Goal: Task Accomplishment & Management: Manage account settings

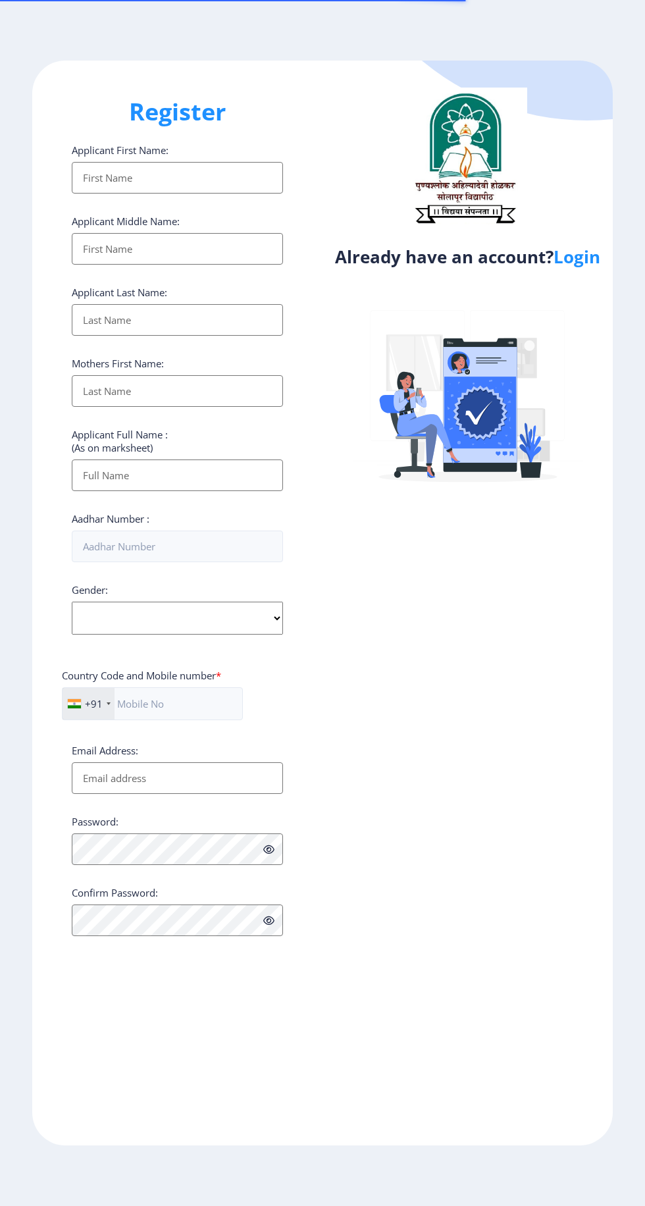
select select
click at [591, 253] on link "Login" at bounding box center [577, 257] width 47 height 24
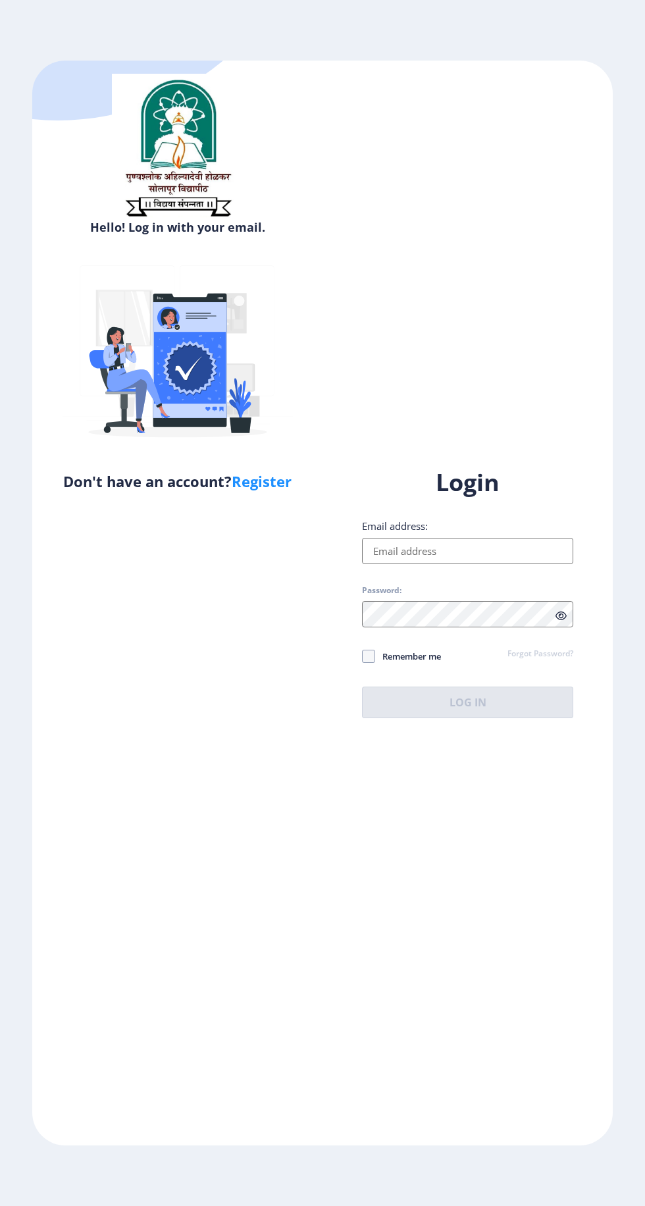
click at [477, 564] on input "Email address:" at bounding box center [467, 551] width 211 height 26
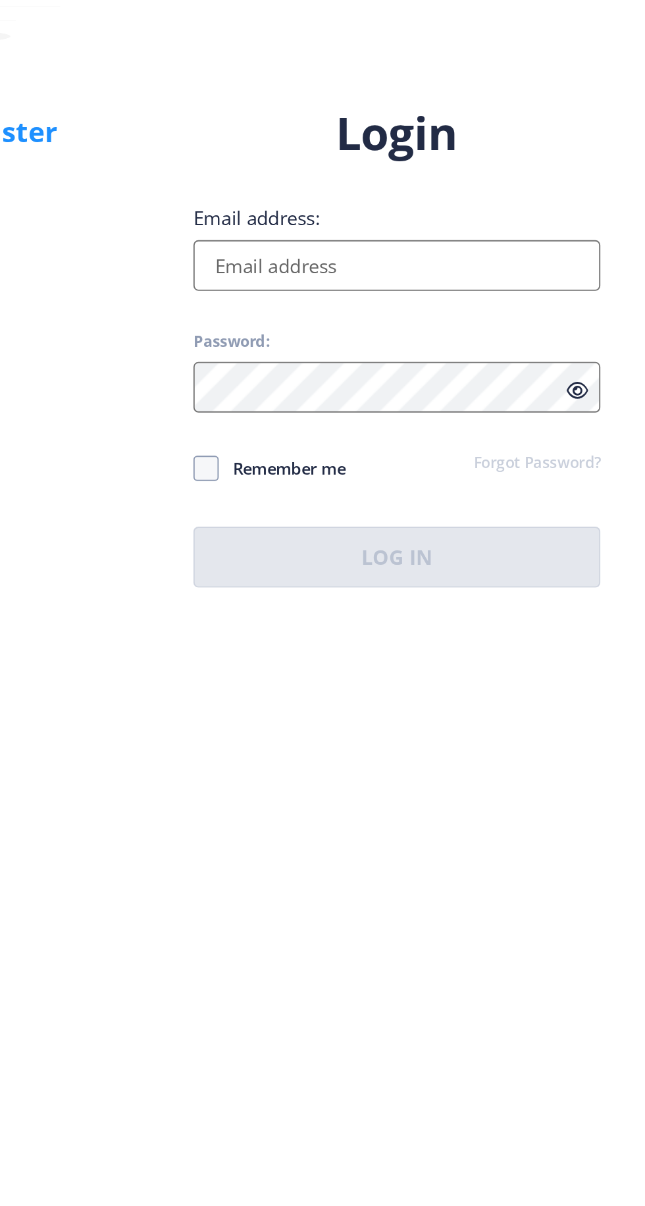
type input "[EMAIL_ADDRESS][DOMAIN_NAME]"
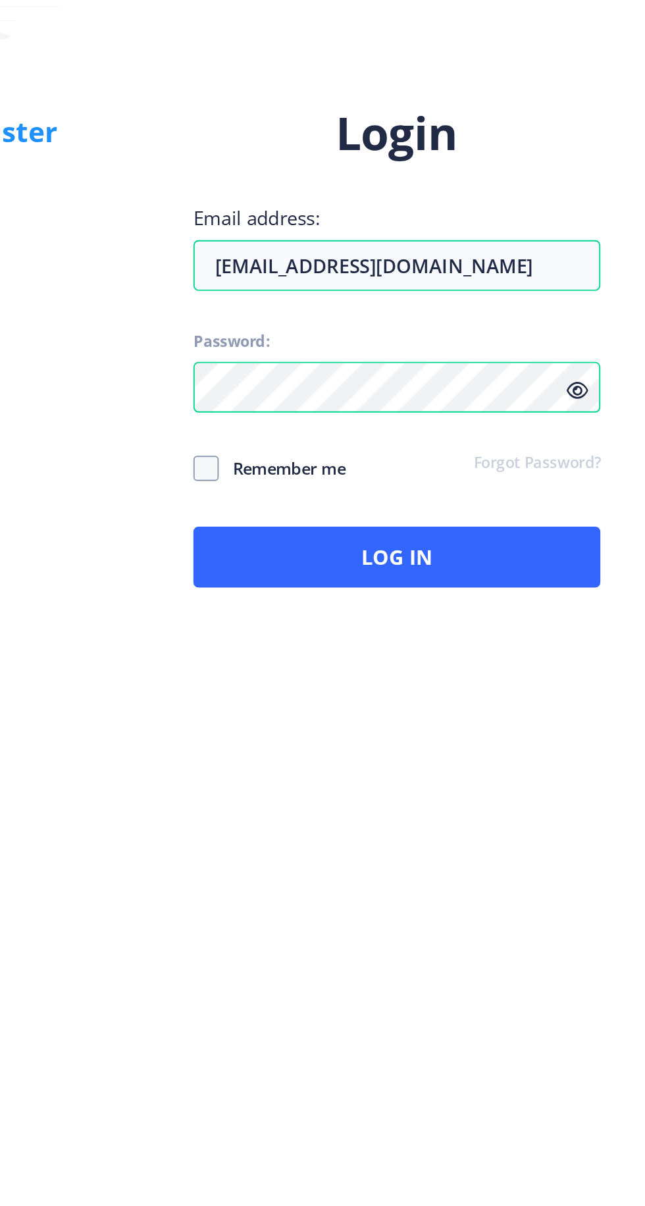
click at [566, 621] on icon at bounding box center [561, 616] width 11 height 10
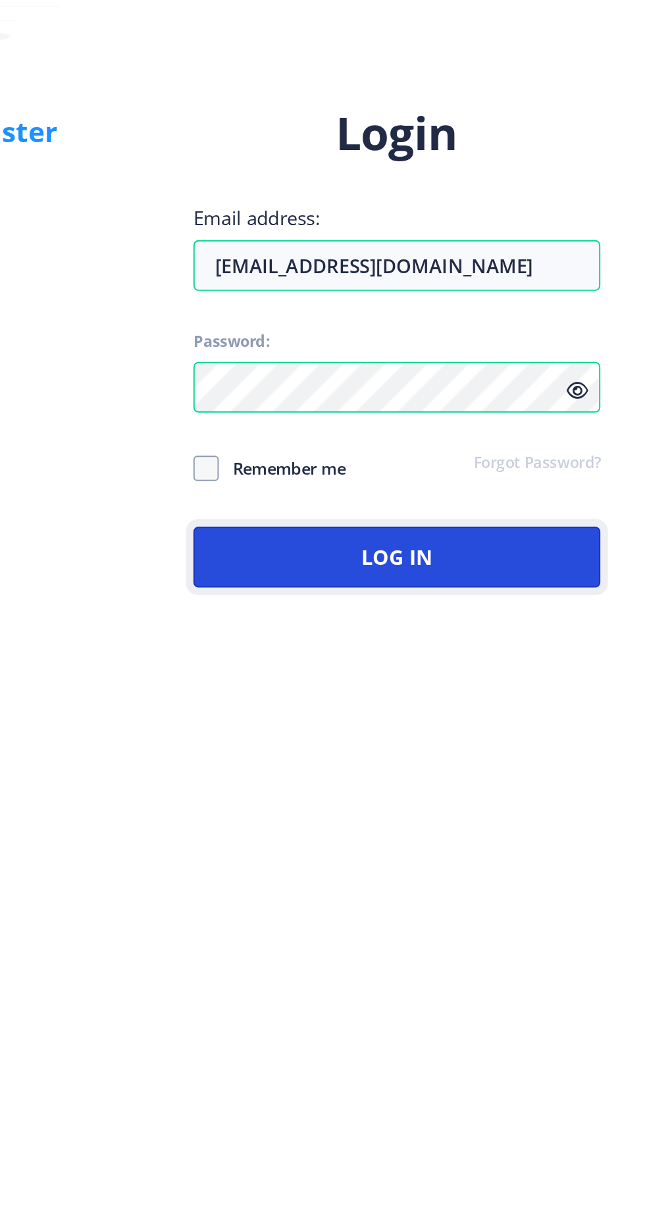
click at [508, 718] on button "Log In" at bounding box center [467, 703] width 211 height 32
